Goal: Task Accomplishment & Management: Manage account settings

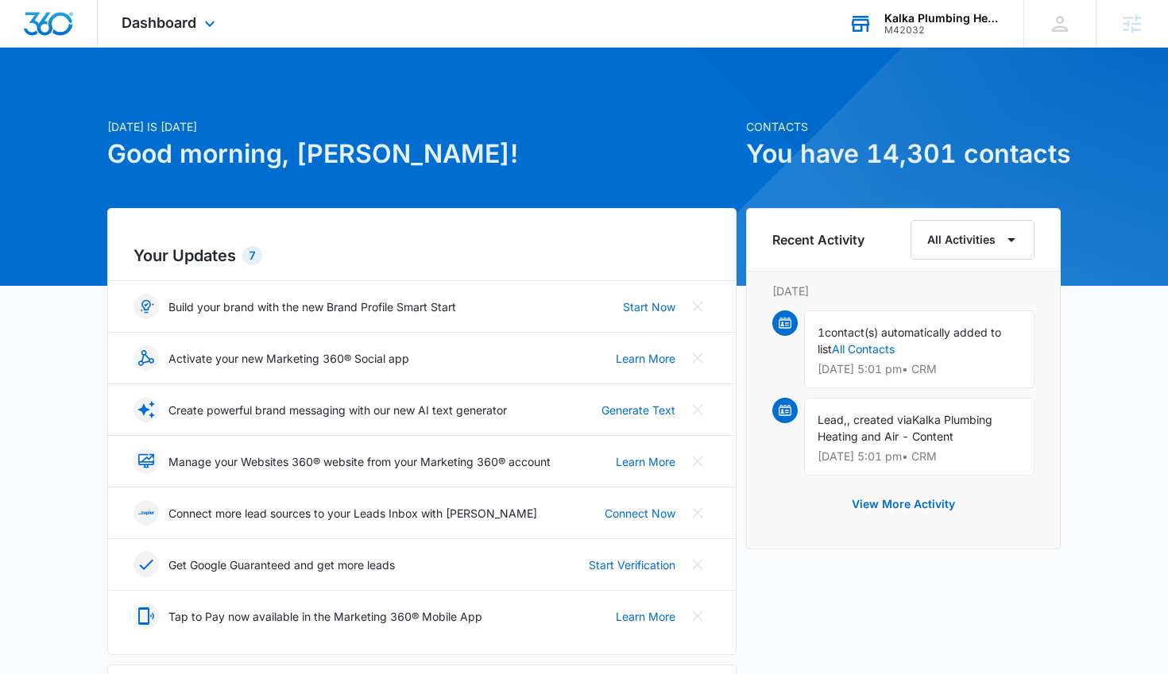
click at [903, 26] on div "M42032" at bounding box center [942, 30] width 116 height 11
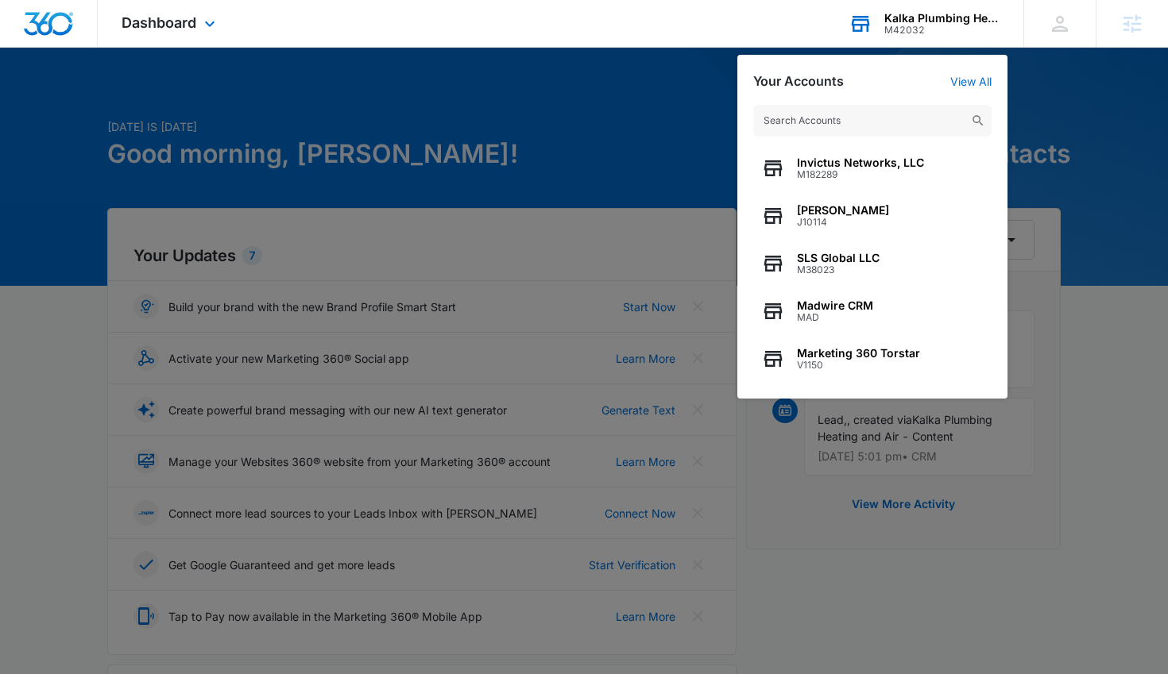
click at [835, 116] on input "text" at bounding box center [872, 121] width 238 height 32
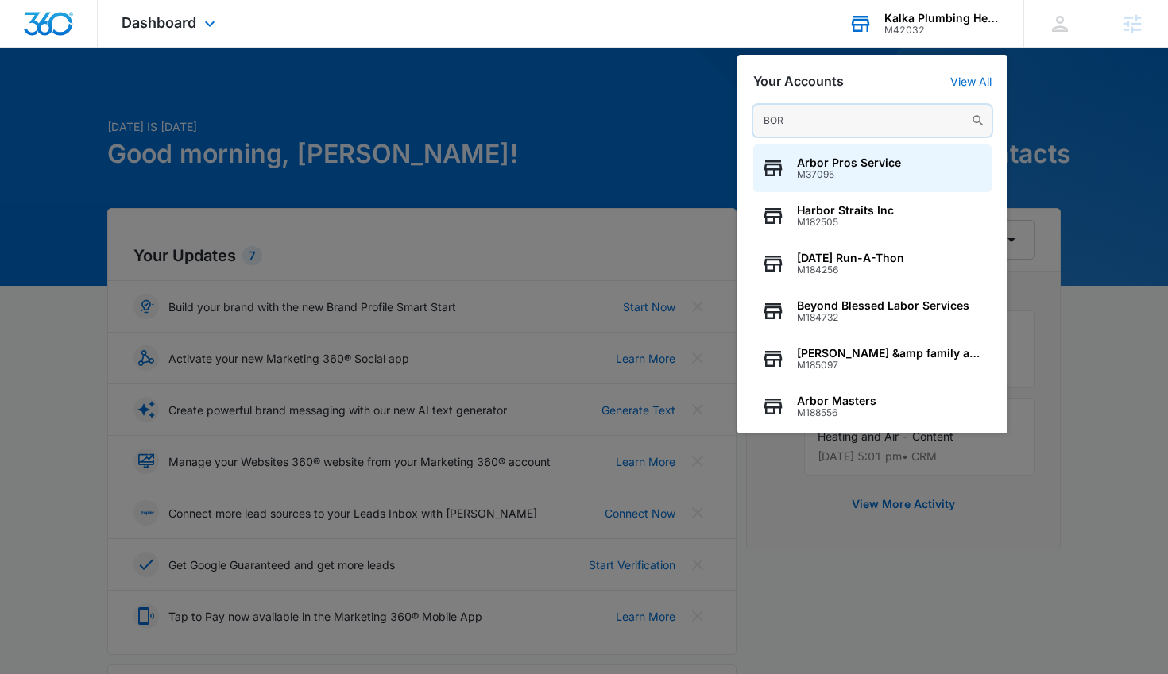
click at [871, 118] on input "BOR" at bounding box center [872, 121] width 238 height 32
paste input "M331849"
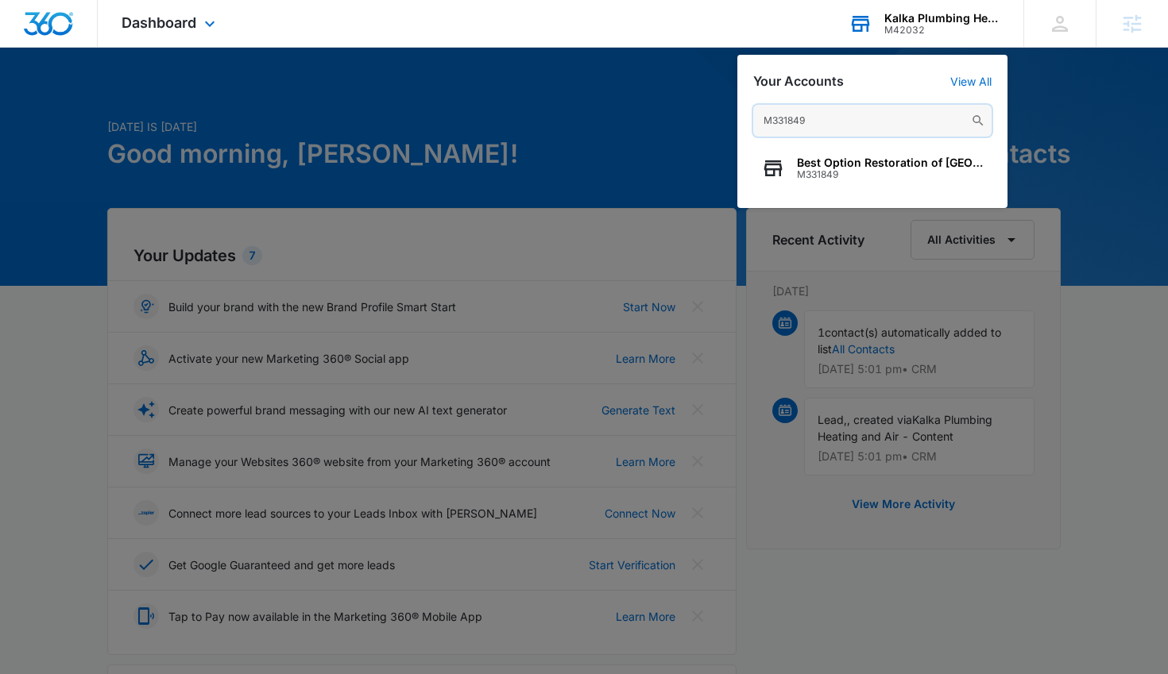
type input "M331849"
click at [844, 169] on span "M331849" at bounding box center [890, 174] width 187 height 11
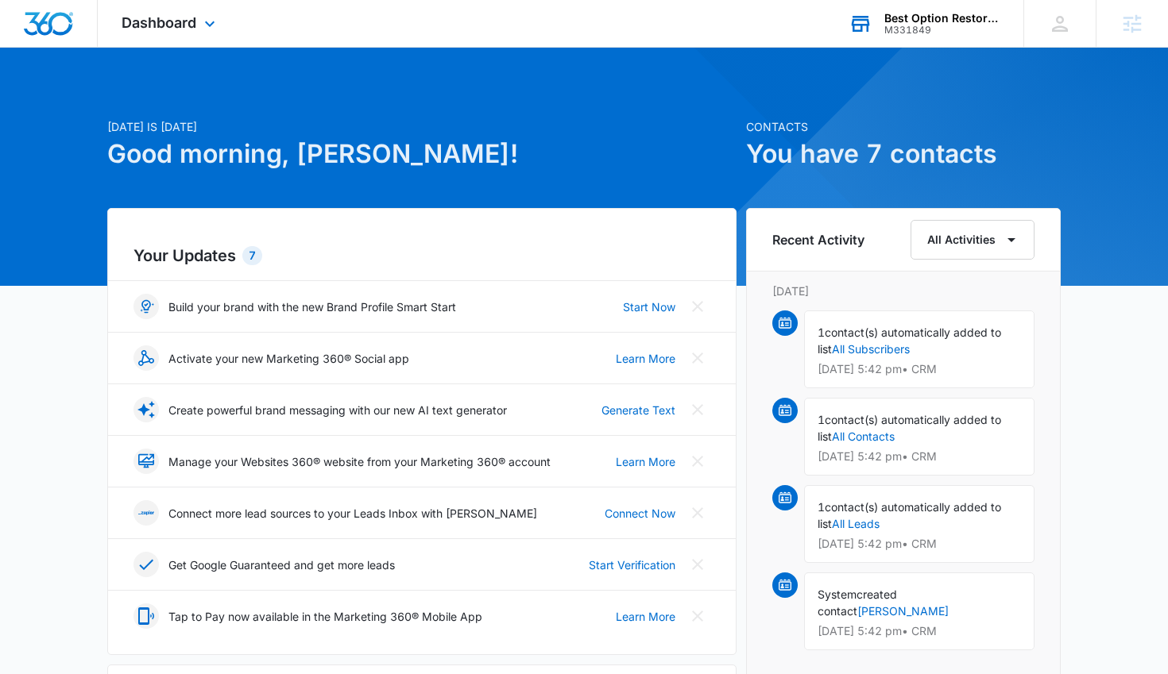
click at [167, 12] on div "Dashboard Apps Reputation Forms CRM Email Social Payments POS Ads Intelligence …" at bounding box center [170, 23] width 145 height 47
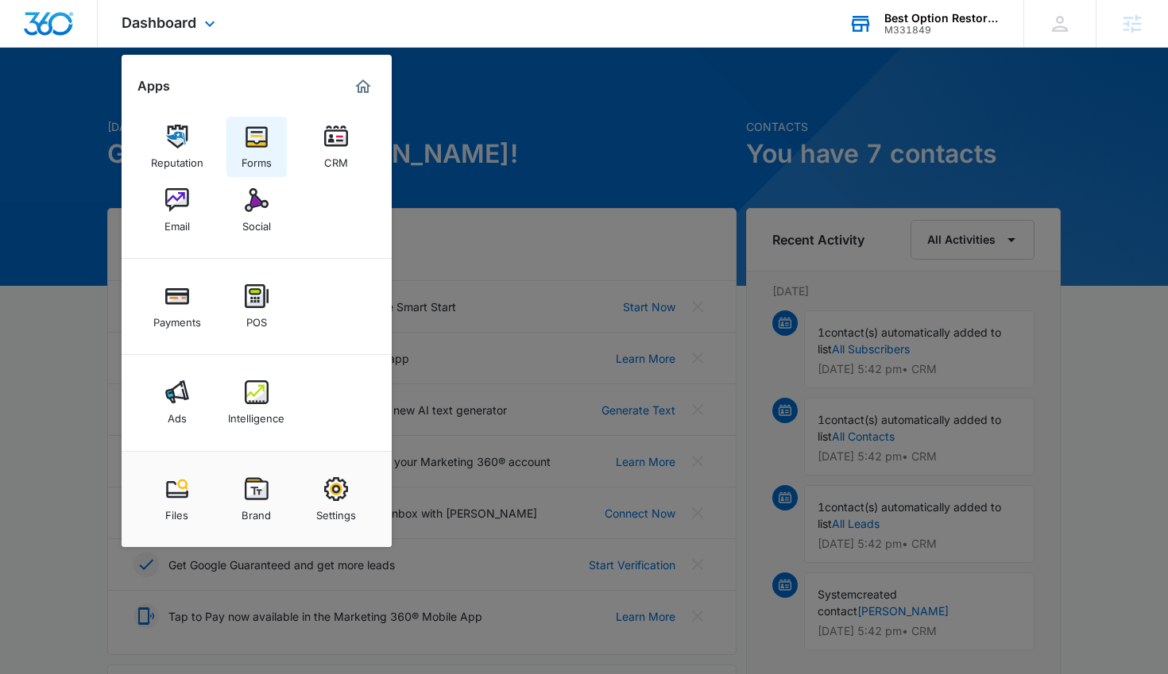
click at [266, 146] on img at bounding box center [257, 137] width 24 height 24
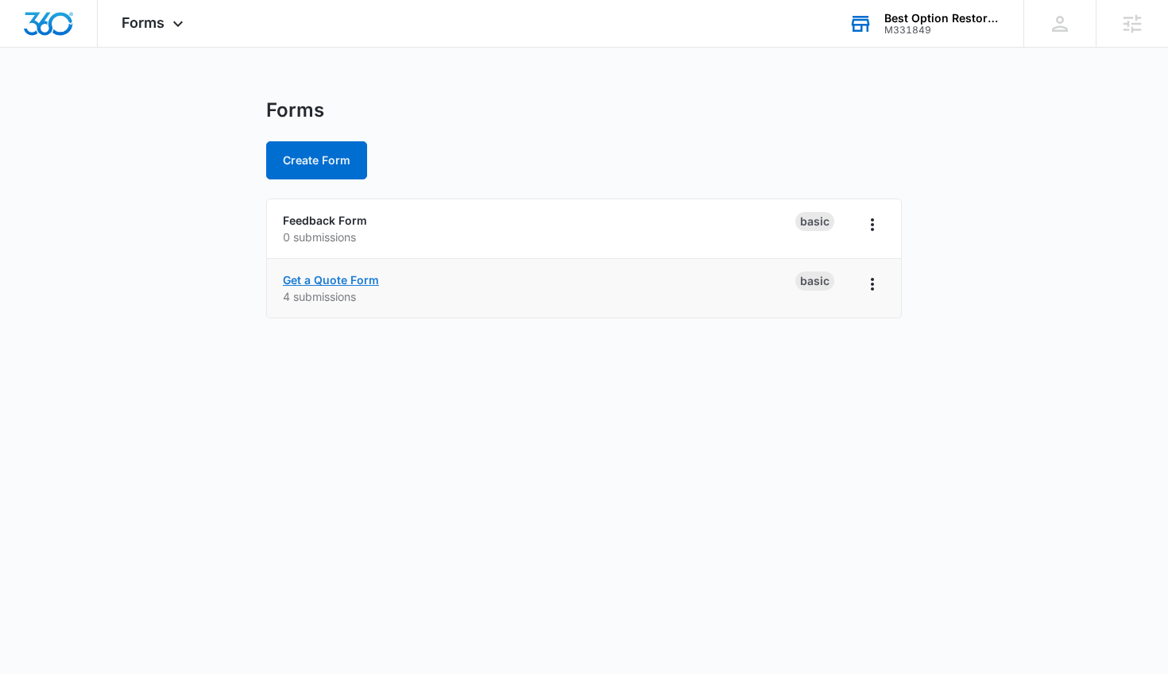
click at [315, 276] on link "Get a Quote Form" at bounding box center [331, 280] width 96 height 14
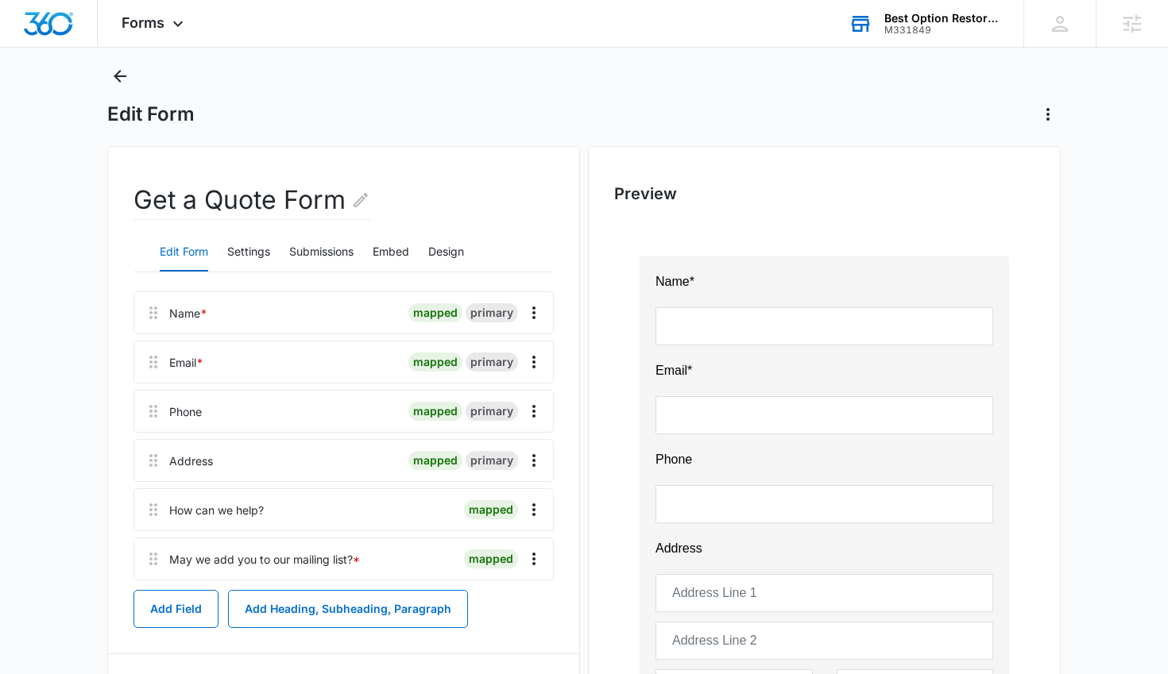
scroll to position [36, 0]
click at [319, 245] on button "Submissions" at bounding box center [321, 252] width 64 height 38
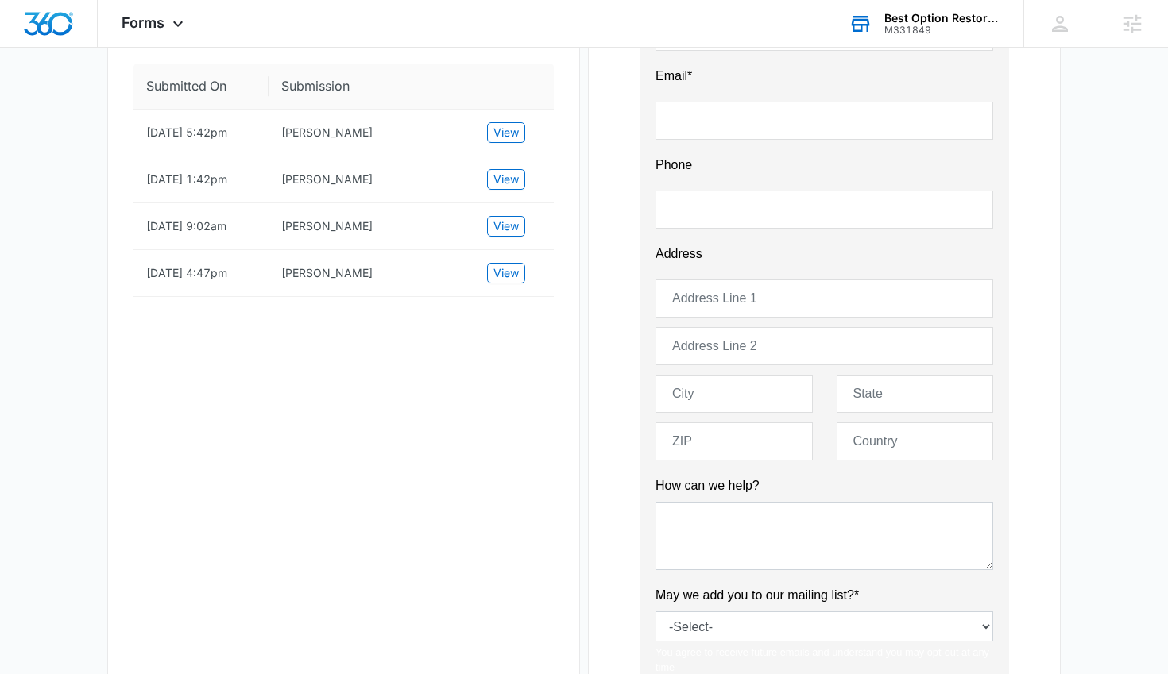
scroll to position [316, 0]
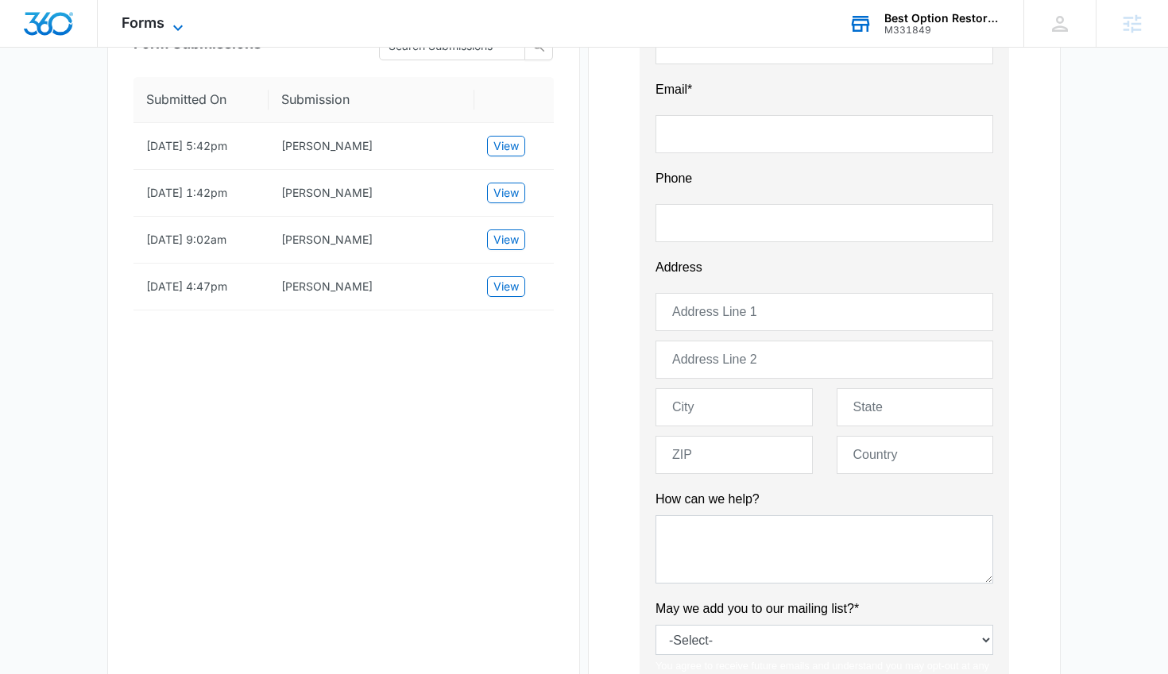
click at [148, 27] on span "Forms" at bounding box center [143, 22] width 43 height 17
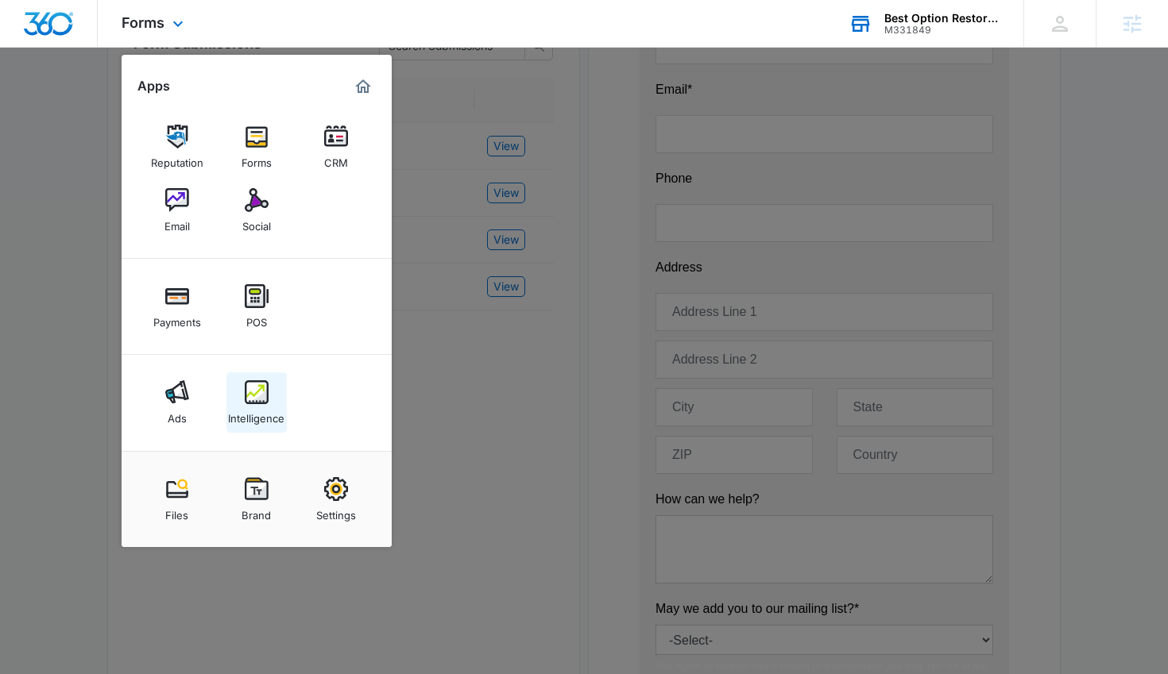
click at [253, 394] on img at bounding box center [257, 393] width 24 height 24
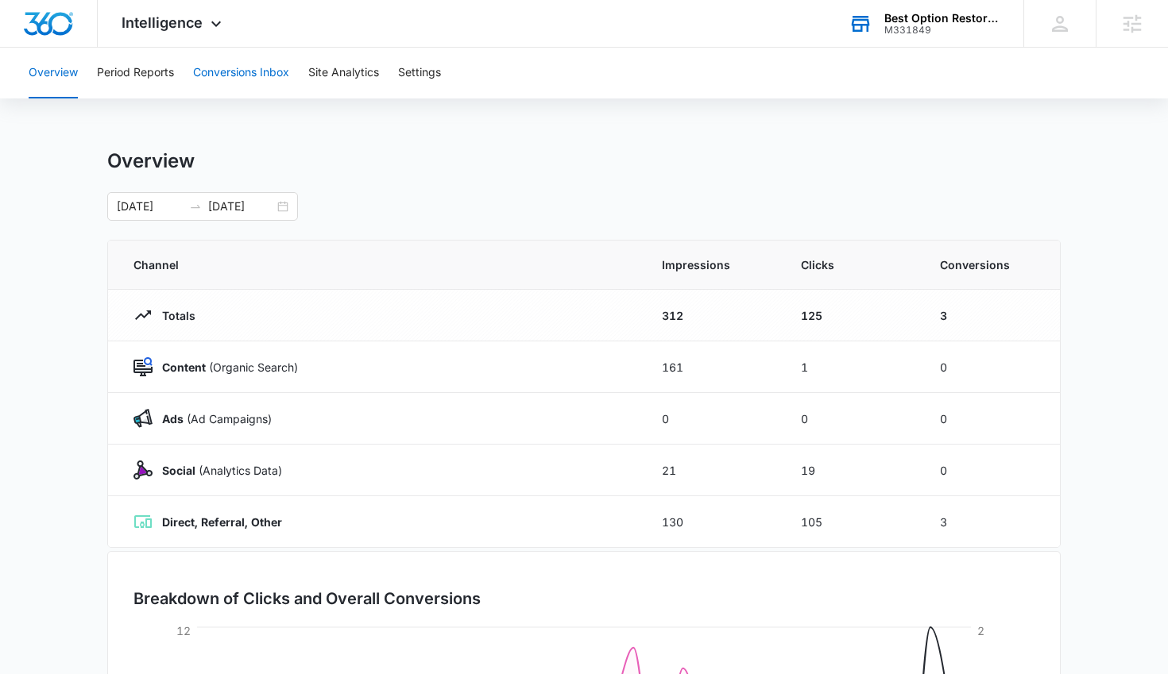
click at [250, 73] on button "Conversions Inbox" at bounding box center [241, 73] width 96 height 51
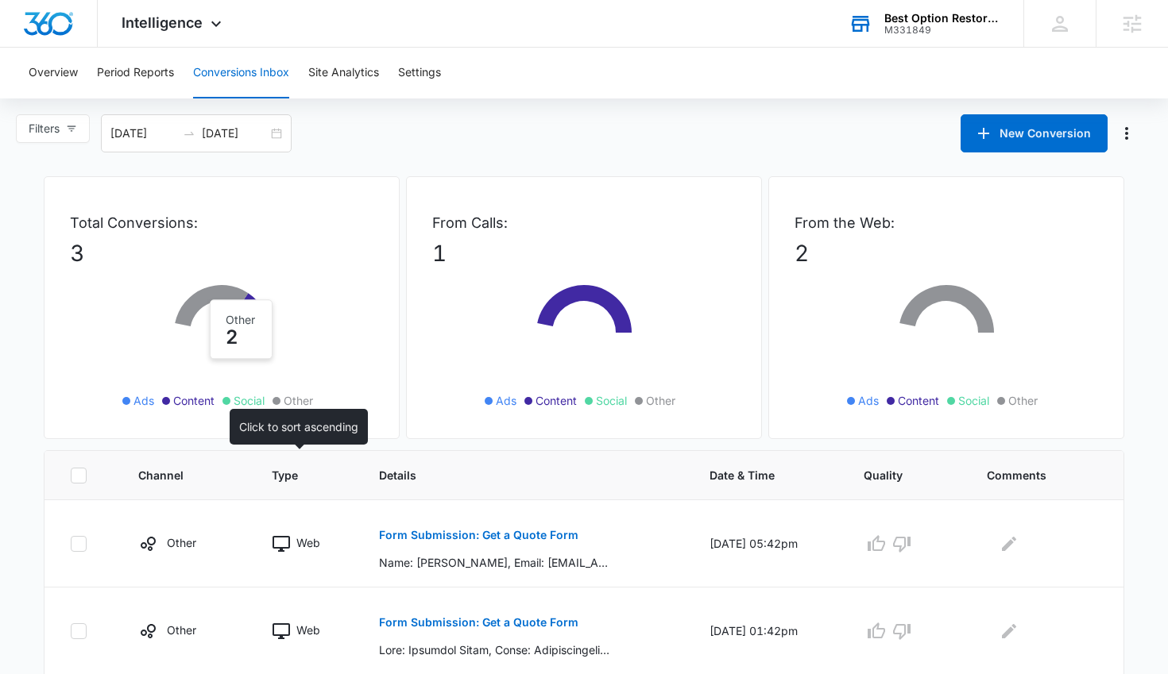
scroll to position [152, 0]
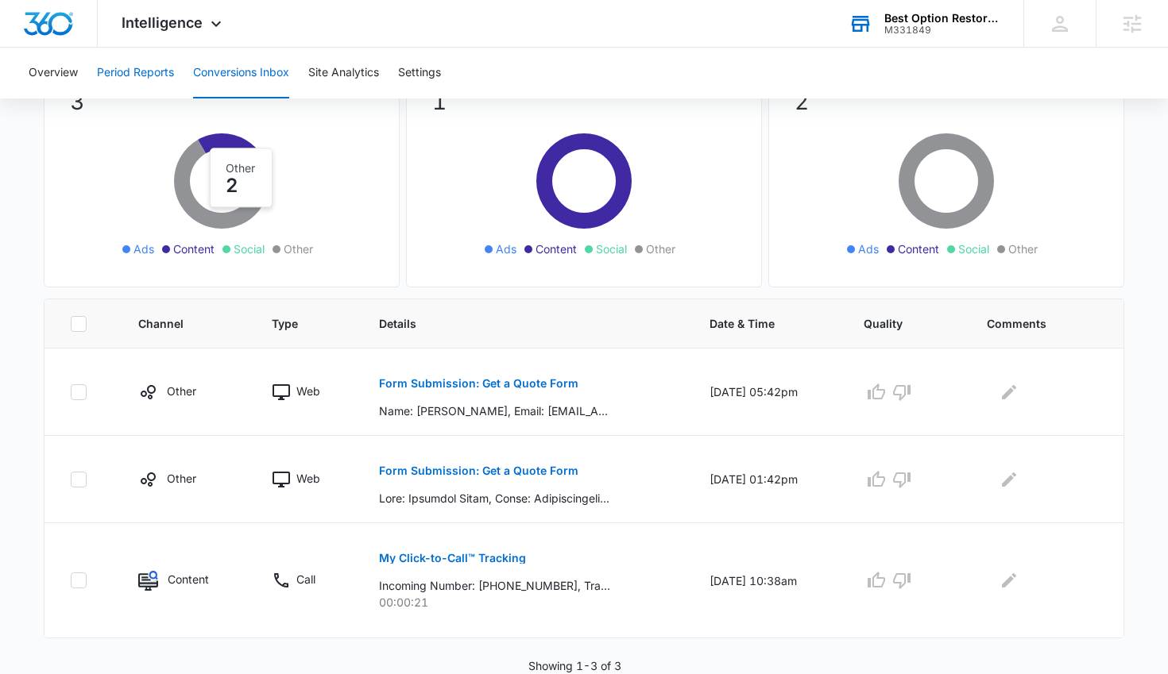
click at [129, 78] on button "Period Reports" at bounding box center [135, 73] width 77 height 51
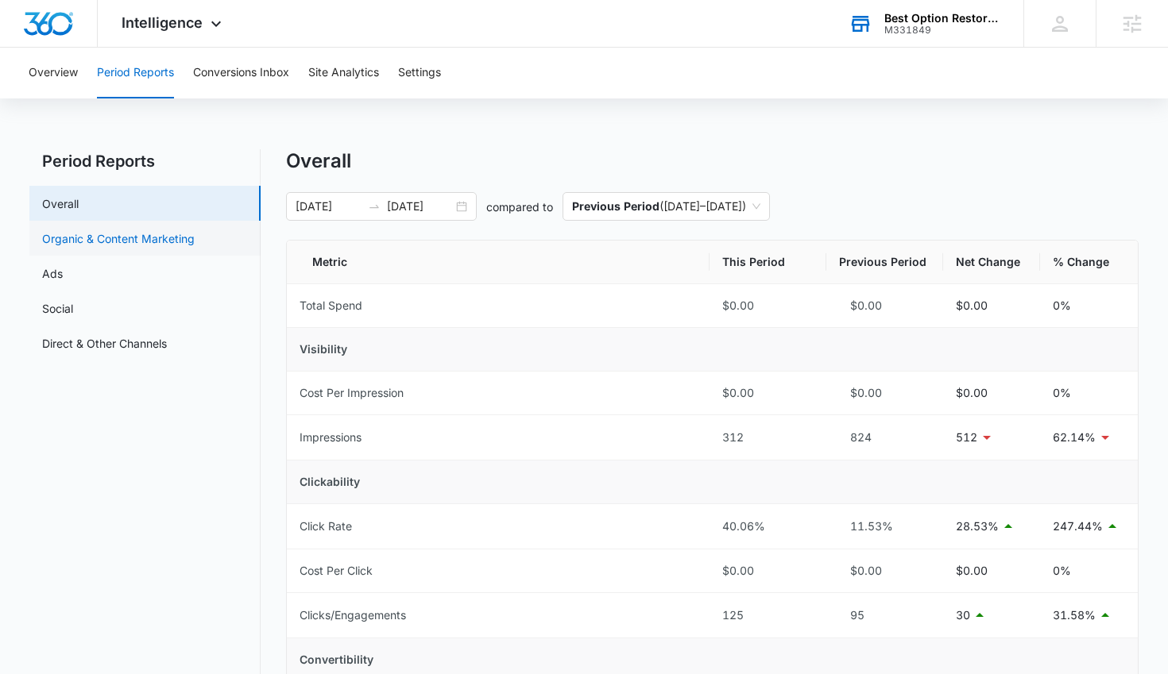
click at [126, 241] on link "Organic & Content Marketing" at bounding box center [118, 238] width 153 height 17
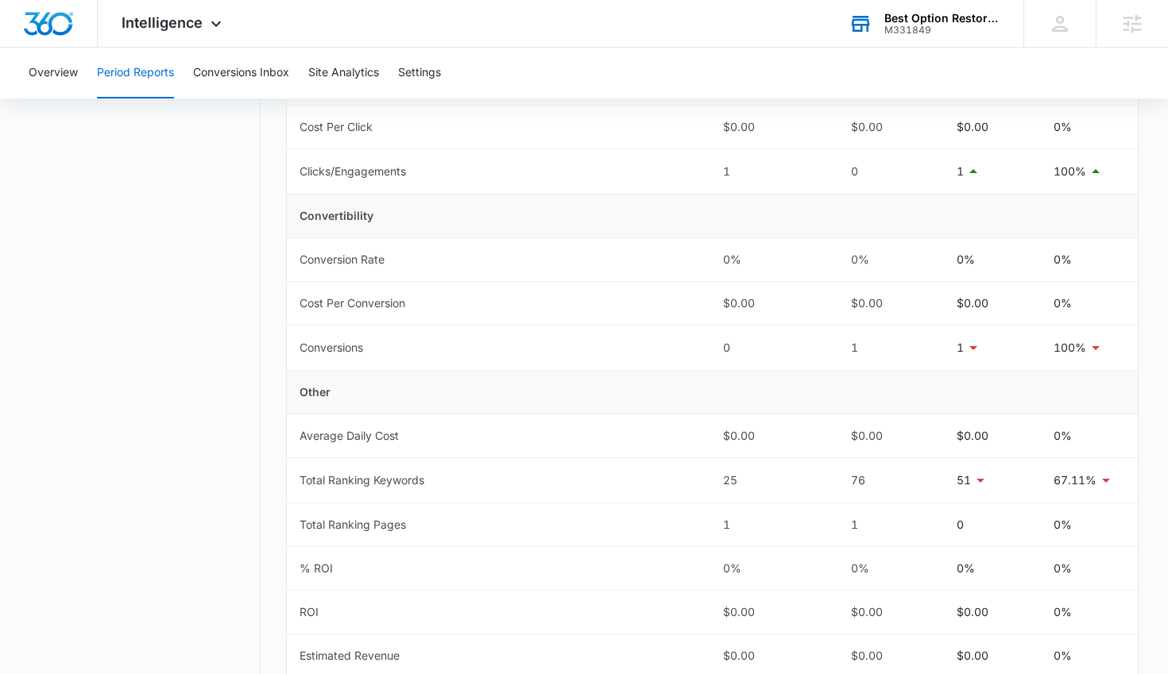
scroll to position [570, 0]
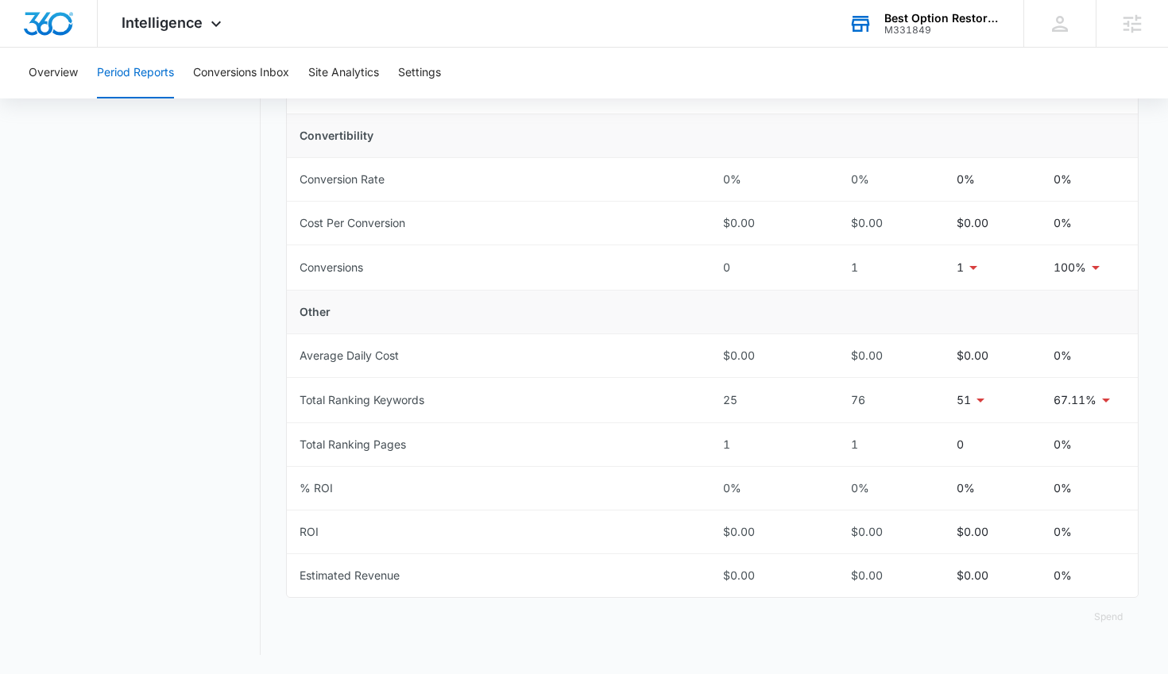
click at [102, 402] on nav "Period Reports Overall Organic & Content Marketing Ads Social Direct & Other Ch…" at bounding box center [144, 118] width 231 height 1076
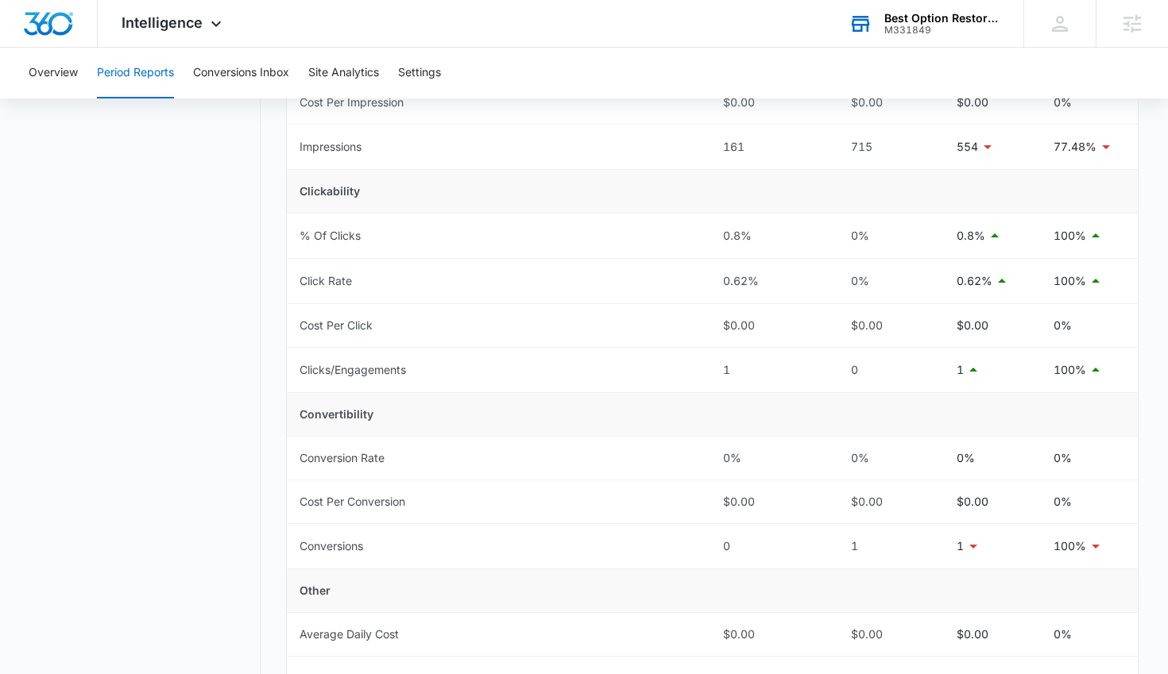
scroll to position [0, 0]
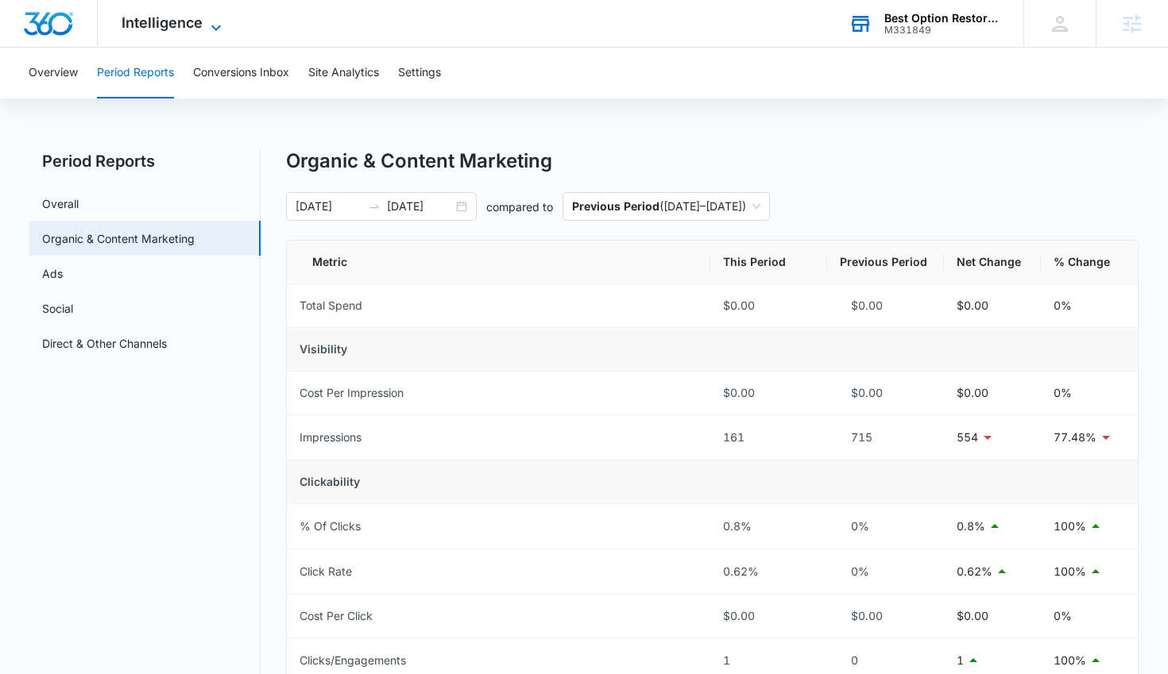
click at [186, 25] on span "Intelligence" at bounding box center [162, 22] width 81 height 17
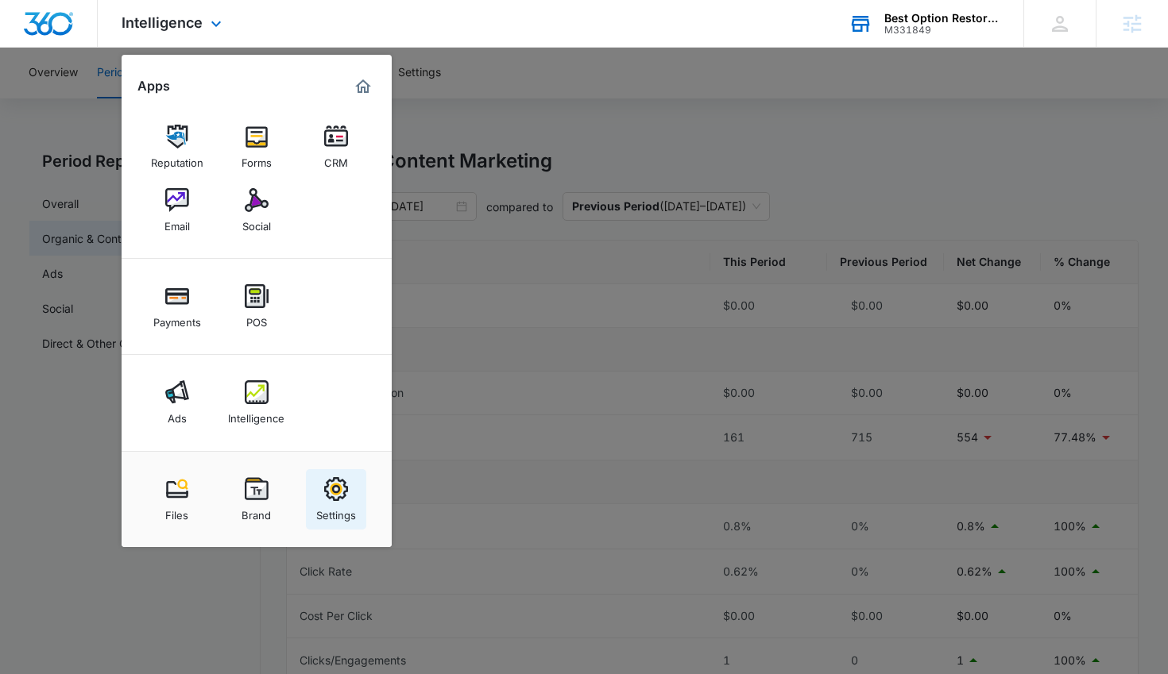
click at [327, 491] on img at bounding box center [336, 489] width 24 height 24
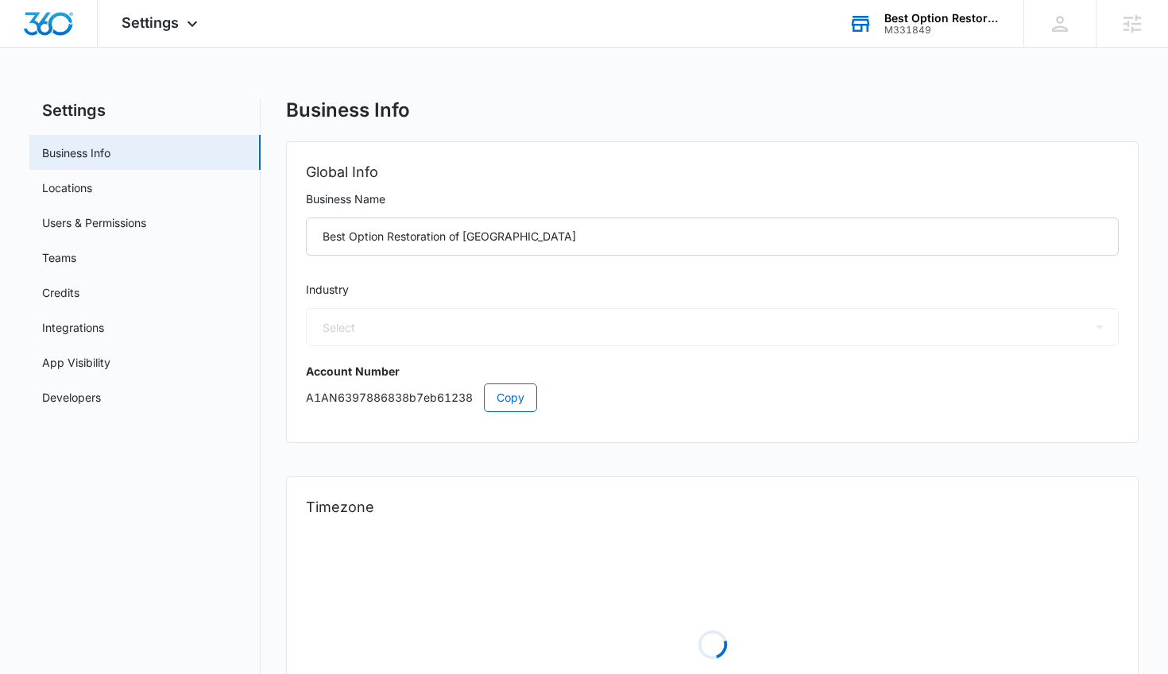
select select "4"
select select "US"
select select "America/[GEOGRAPHIC_DATA]"
click at [83, 217] on link "Users & Permissions" at bounding box center [94, 222] width 104 height 17
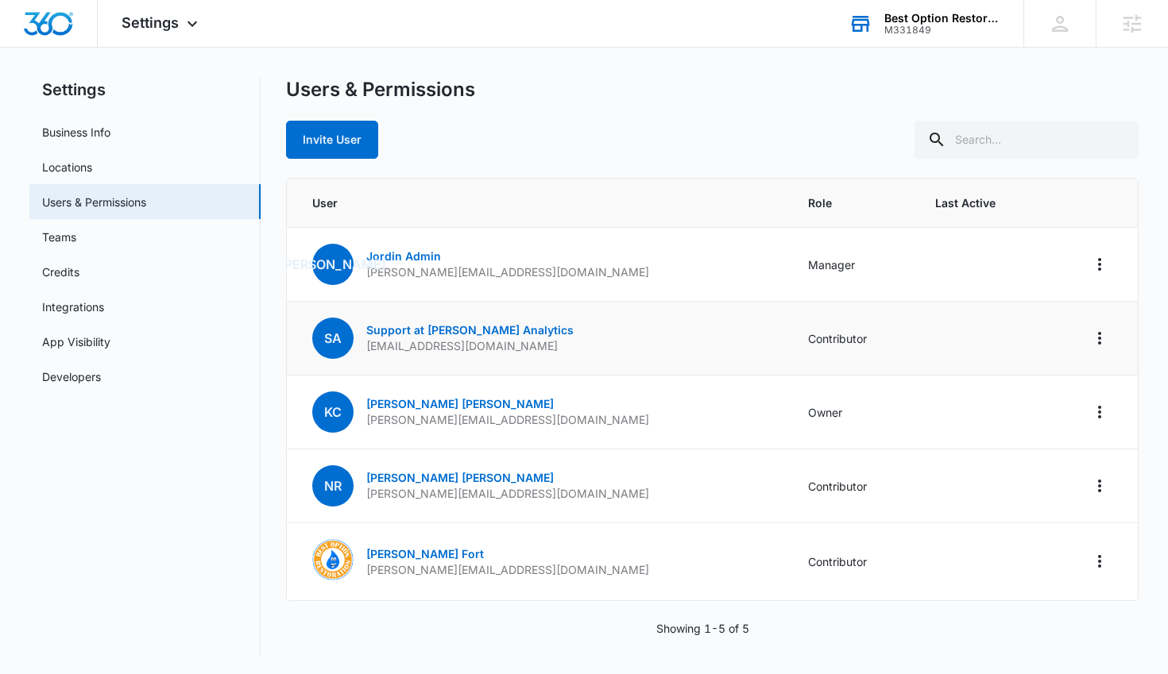
scroll to position [21, 0]
drag, startPoint x: 513, startPoint y: 329, endPoint x: 428, endPoint y: 326, distance: 85.0
click at [428, 326] on td "Sa Support at [PERSON_NAME] Analytics [EMAIL_ADDRESS][DOMAIN_NAME]" at bounding box center [538, 338] width 502 height 74
click at [523, 103] on div "Users & Permissions Invite User" at bounding box center [712, 117] width 853 height 81
click at [886, 32] on div "M331849" at bounding box center [942, 30] width 116 height 11
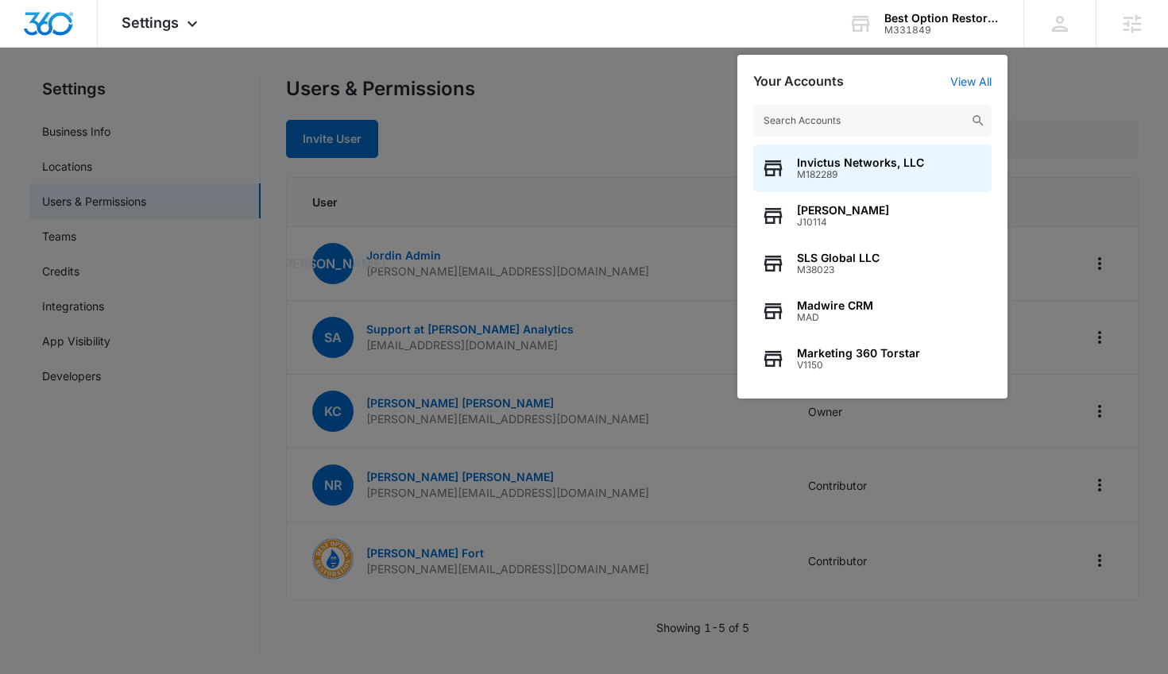
click at [868, 124] on input "text" at bounding box center [872, 121] width 238 height 32
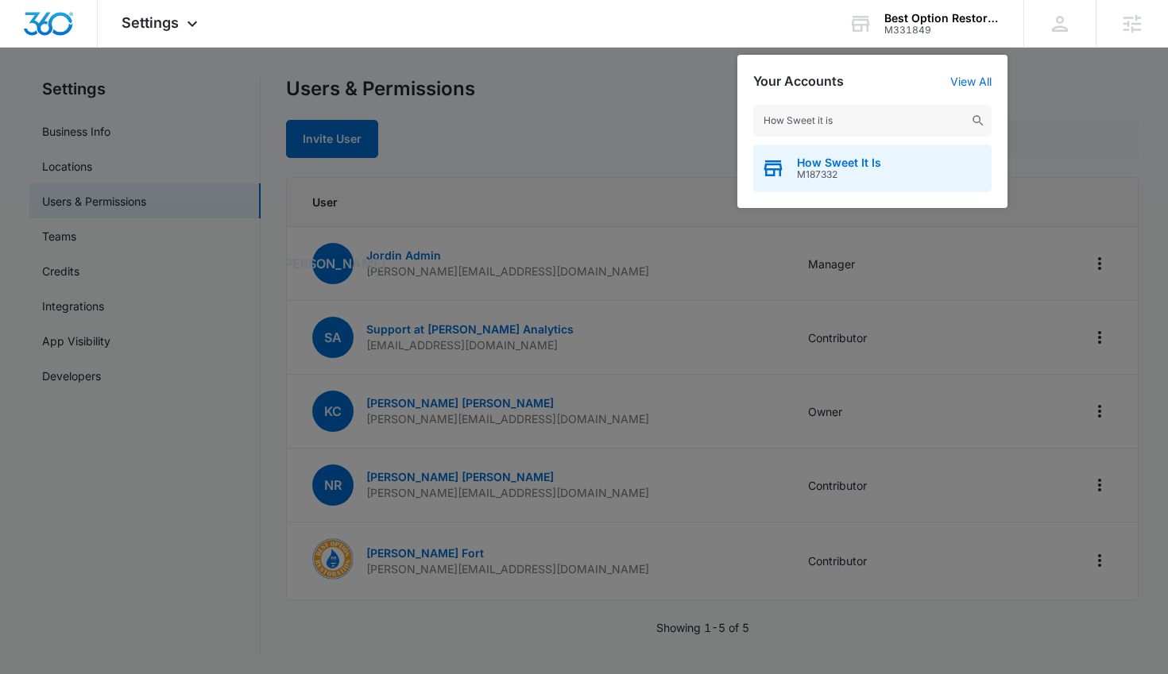
type input "How Sweet it is"
click at [883, 164] on div "How Sweet It Is M187332" at bounding box center [872, 169] width 238 height 48
